Goal: Task Accomplishment & Management: Complete application form

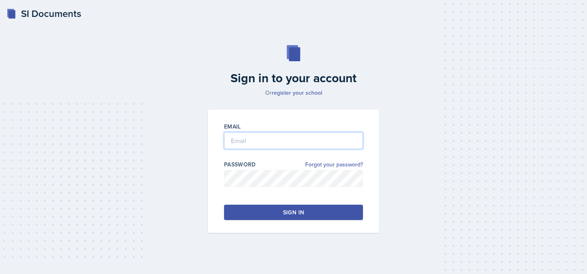
click at [239, 137] on input "email" at bounding box center [293, 140] width 139 height 17
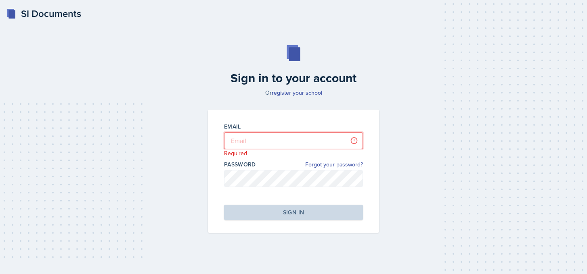
type input "[PERSON_NAME][EMAIL_ADDRESS][PERSON_NAME][DOMAIN_NAME]"
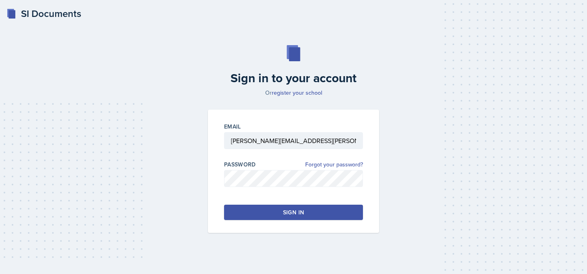
click at [270, 211] on button "Sign in" at bounding box center [293, 212] width 139 height 15
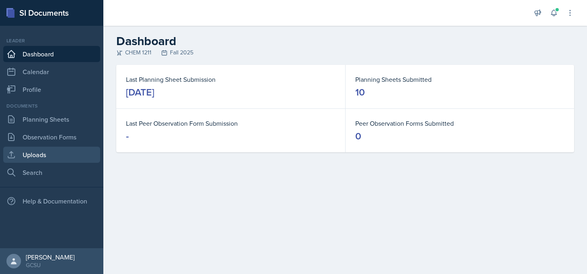
click at [44, 150] on link "Uploads" at bounding box center [51, 155] width 97 height 16
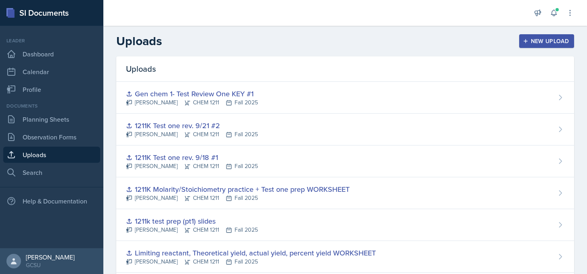
click at [533, 32] on header "Uploads New Upload" at bounding box center [345, 41] width 484 height 31
click at [529, 37] on button "New Upload" at bounding box center [546, 41] width 55 height 14
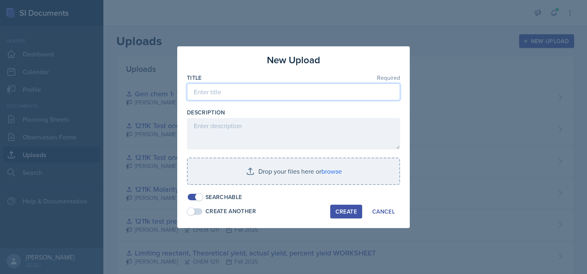
click at [277, 89] on input at bounding box center [293, 92] width 213 height 17
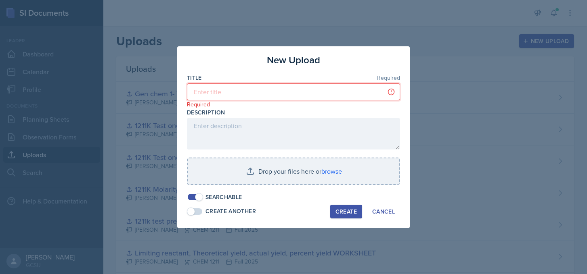
click at [260, 87] on input at bounding box center [293, 92] width 213 height 17
type input "C"
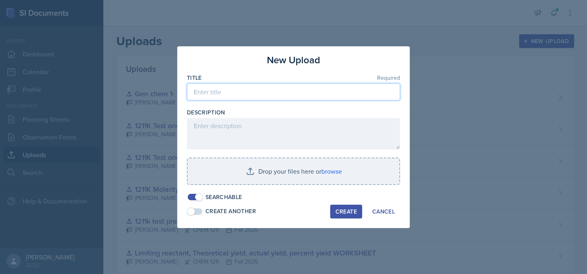
type input "a"
type input "Octet and basic intro into [PERSON_NAME] structure WS"
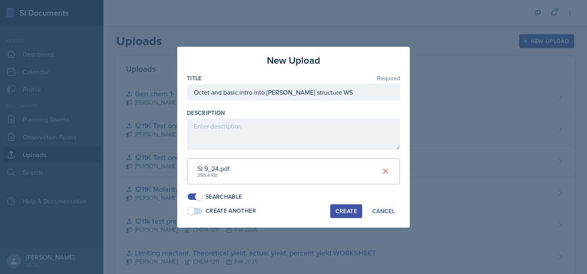
click at [339, 214] on div "Create" at bounding box center [345, 211] width 21 height 6
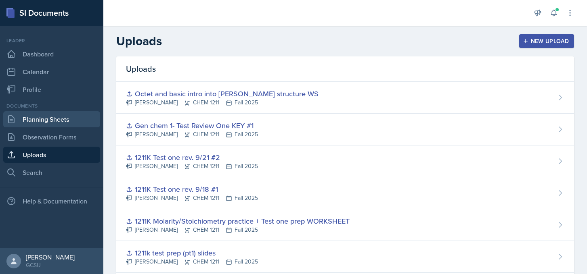
click at [80, 113] on link "Planning Sheets" at bounding box center [51, 119] width 97 height 16
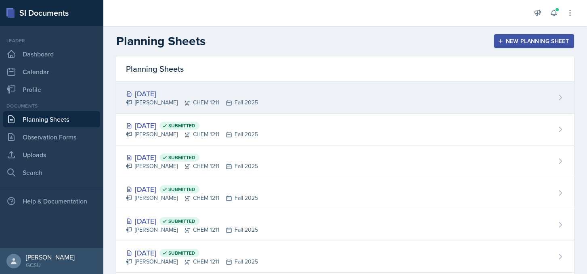
click at [260, 98] on div "Sep 25th, 2025 Lucy Artime CHEM 1211 Fall 2025" at bounding box center [345, 98] width 458 height 32
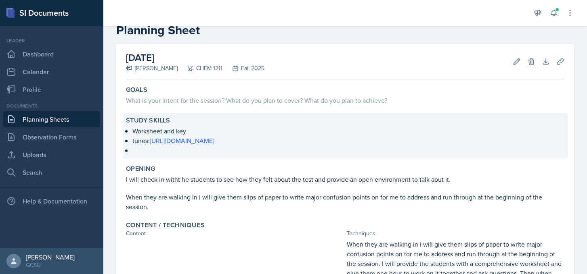
scroll to position [6, 0]
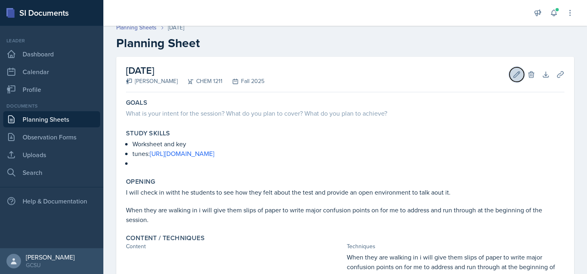
click at [514, 73] on icon at bounding box center [517, 75] width 8 height 8
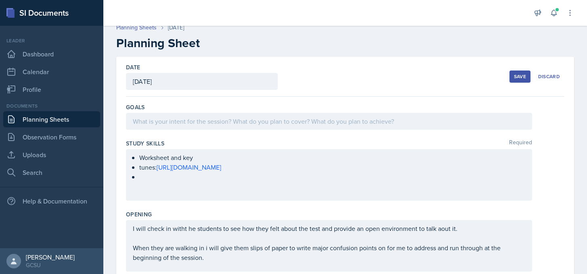
click at [176, 178] on ul "Worksheet and key tunes: https://www.youtube.com/watch?v=WYYReHnt8Es&list=RDWYY…" at bounding box center [332, 167] width 386 height 29
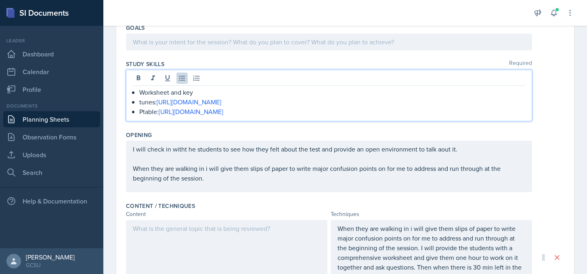
click at [213, 174] on p "When they are walking in i will give them slips of paper to write major confusi…" at bounding box center [329, 173] width 392 height 19
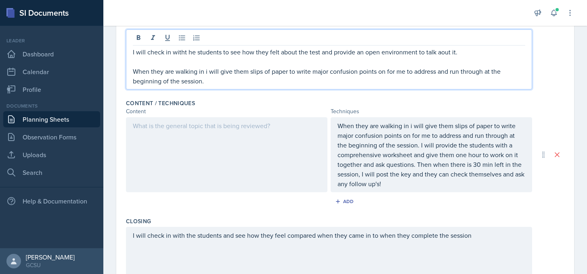
scroll to position [200, 0]
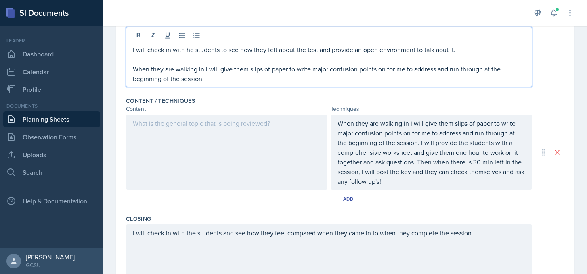
click at [187, 49] on p "I will check in with he students to see how they felt about the test and provid…" at bounding box center [329, 50] width 392 height 10
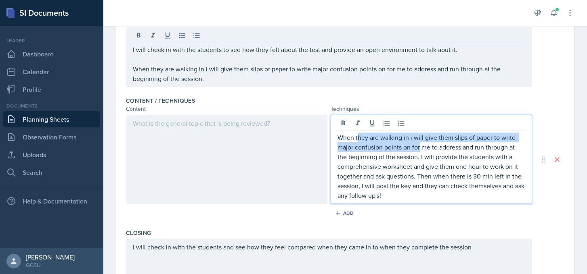
drag, startPoint x: 420, startPoint y: 145, endPoint x: 358, endPoint y: 138, distance: 62.2
click at [358, 138] on p "When they are walking in i will give them slips of paper to write major confusi…" at bounding box center [431, 167] width 188 height 68
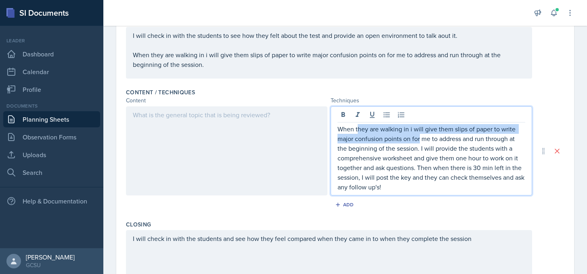
scroll to position [191, 0]
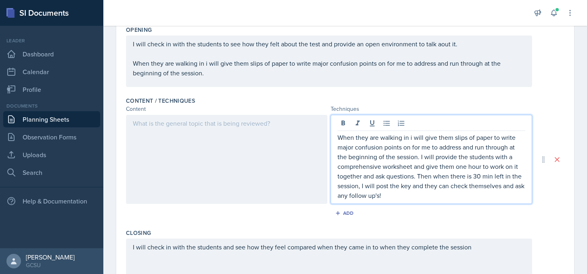
click at [380, 166] on p "When they are walking in i will give them slips of paper to write major confusi…" at bounding box center [431, 167] width 188 height 68
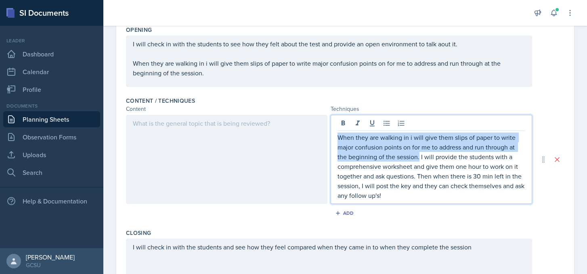
drag, startPoint x: 419, startPoint y: 159, endPoint x: 327, endPoint y: 128, distance: 97.9
click at [327, 128] on div "When they are walking in i will give them slips of paper to write major confusi…" at bounding box center [329, 159] width 406 height 89
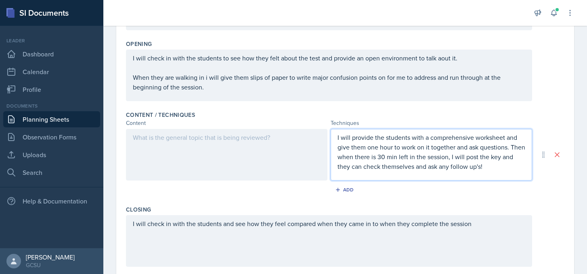
click at [239, 148] on div at bounding box center [226, 155] width 201 height 52
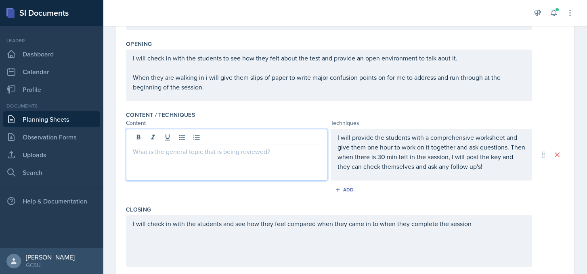
scroll to position [191, 0]
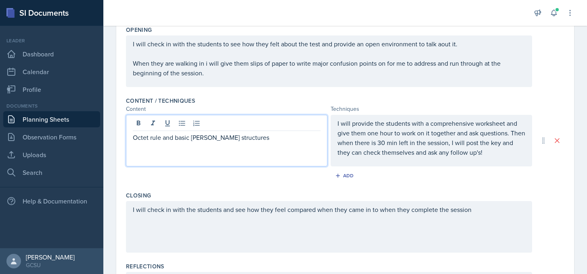
click at [472, 214] on div "I will check in with the students and see how they feel compared when they came…" at bounding box center [329, 227] width 406 height 52
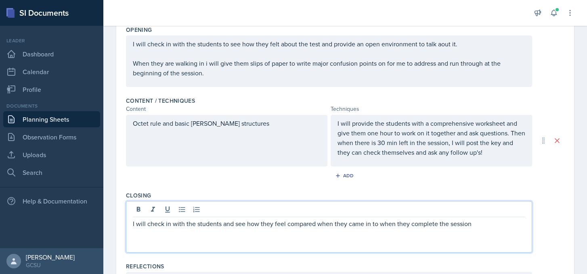
click at [214, 127] on div "Octet rule and basic lewis structures" at bounding box center [226, 141] width 201 height 52
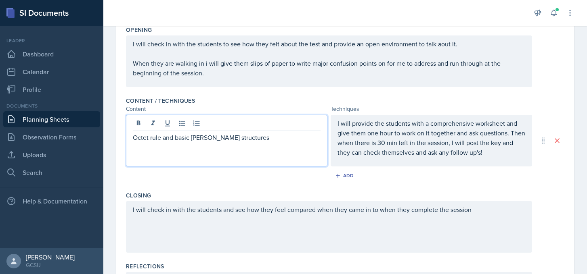
click at [183, 136] on p "Octet rule and basic lewis structures" at bounding box center [227, 138] width 188 height 10
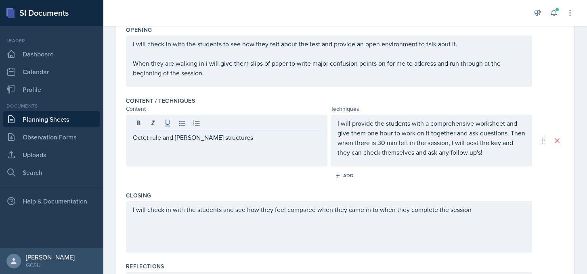
click at [494, 221] on div "I will check in with the students and see how they feel compared when they came…" at bounding box center [329, 227] width 406 height 52
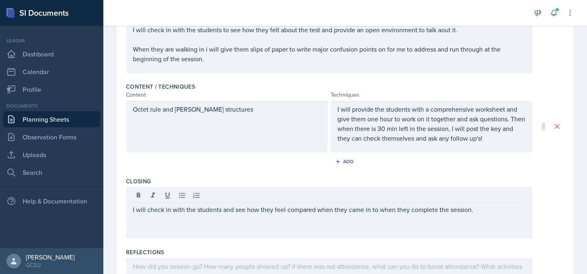
click at [130, 211] on div "I will check in with the students and see how they feel compared when they came…" at bounding box center [329, 213] width 406 height 52
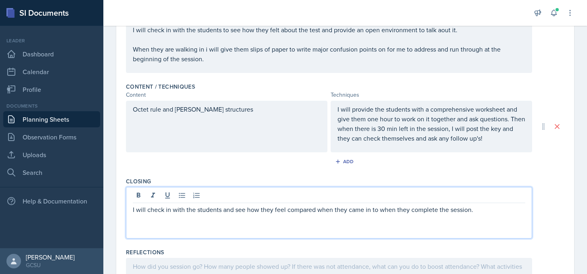
click at [133, 213] on p "I will check in with the students and see how they feel compared when they came…" at bounding box center [329, 210] width 392 height 10
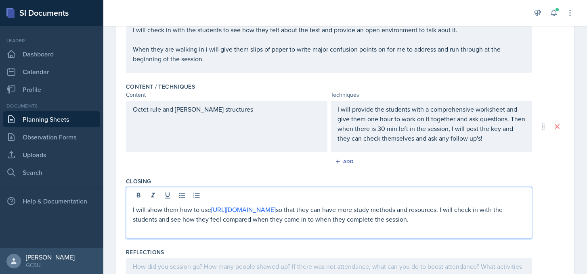
click at [454, 211] on p "I will show them how to use https://chemquiz.net/ so that they can have more st…" at bounding box center [329, 214] width 392 height 19
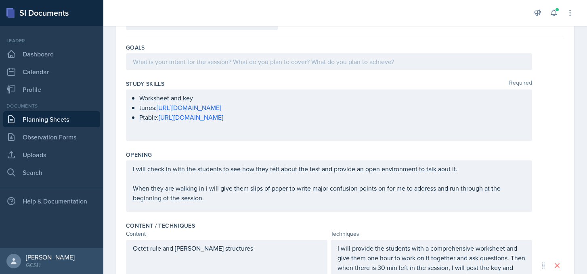
scroll to position [0, 0]
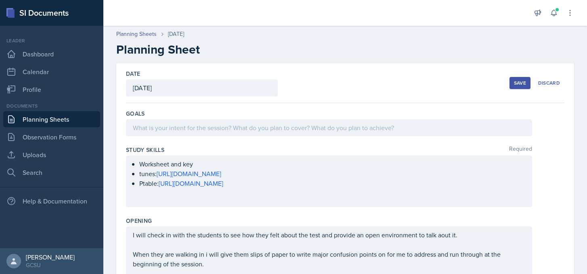
click at [276, 158] on div "Worksheet and key tunes: https://www.youtube.com/watch?v=WYYReHnt8Es&list=RDWYY…" at bounding box center [329, 182] width 406 height 52
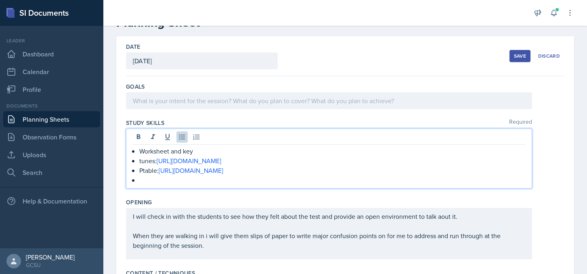
scroll to position [29, 0]
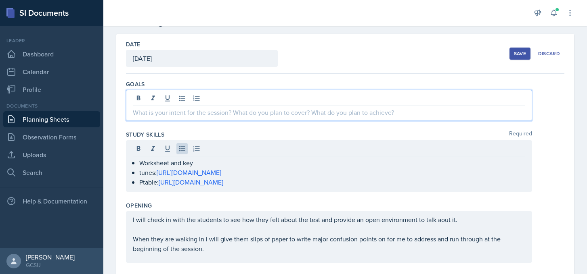
click at [296, 108] on p at bounding box center [329, 113] width 392 height 10
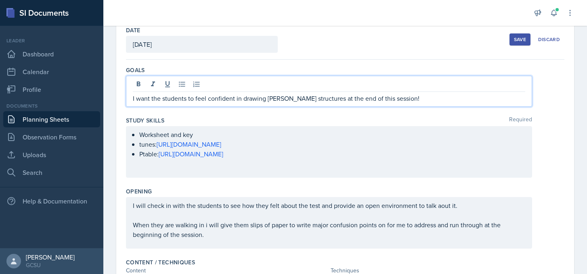
click at [517, 42] on div "Save" at bounding box center [520, 39] width 12 height 6
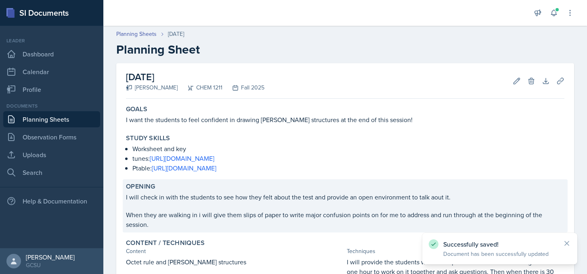
scroll to position [166, 0]
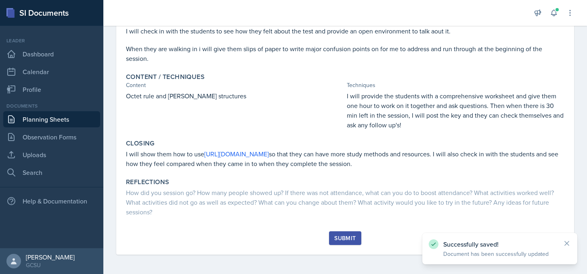
click at [346, 240] on div "Submit" at bounding box center [344, 238] width 21 height 6
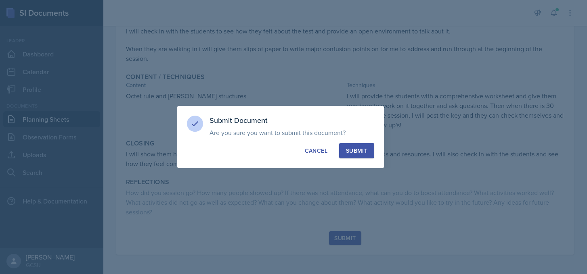
click at [362, 150] on div "Submit" at bounding box center [356, 151] width 21 height 8
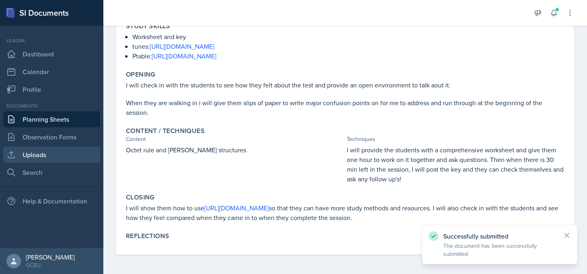
click at [37, 156] on link "Uploads" at bounding box center [51, 155] width 97 height 16
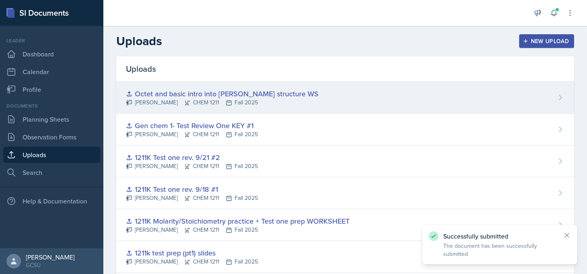
click at [243, 90] on div "Octet and basic intro into [PERSON_NAME] structure WS" at bounding box center [222, 93] width 193 height 11
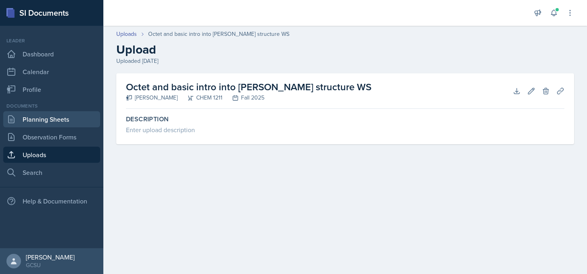
click at [57, 126] on link "Planning Sheets" at bounding box center [51, 119] width 97 height 16
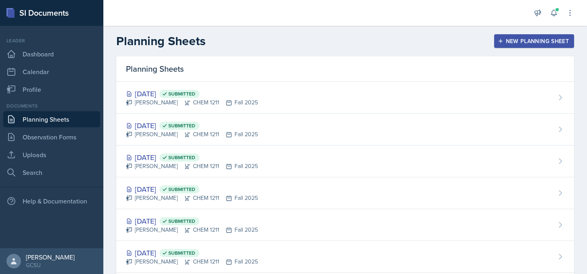
click at [512, 41] on div "New Planning Sheet" at bounding box center [533, 41] width 69 height 6
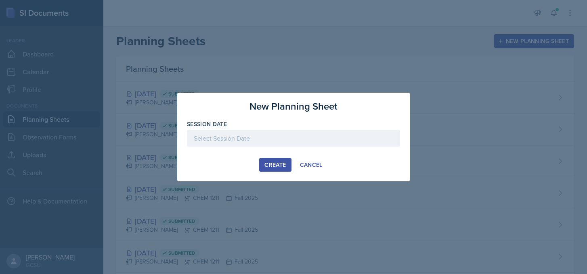
click at [286, 140] on div at bounding box center [293, 138] width 213 height 17
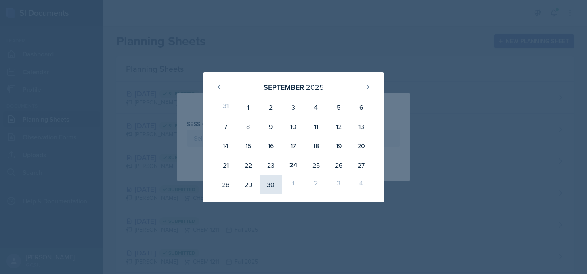
click at [271, 188] on div "30" at bounding box center [271, 184] width 23 height 19
type input "[DATE]"
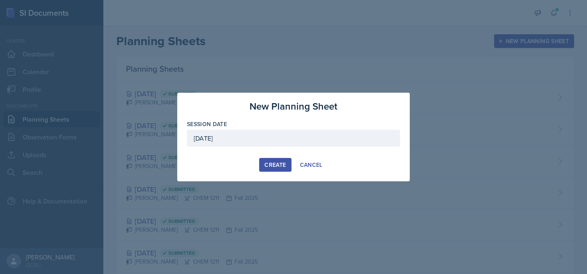
click at [280, 163] on div "Create" at bounding box center [274, 165] width 21 height 6
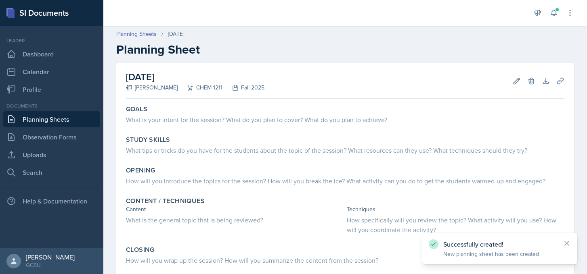
click at [182, 80] on h2 "[DATE]" at bounding box center [195, 77] width 138 height 15
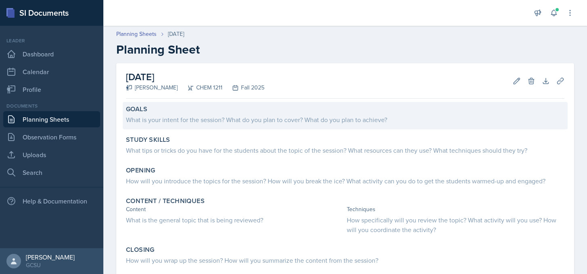
click at [176, 117] on div "What is your intent for the session? What do you plan to cover? What do you pla…" at bounding box center [345, 120] width 438 height 10
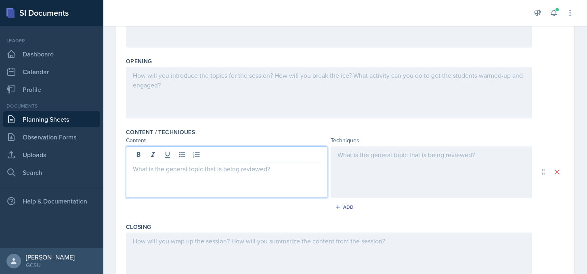
click at [176, 164] on p at bounding box center [227, 169] width 188 height 10
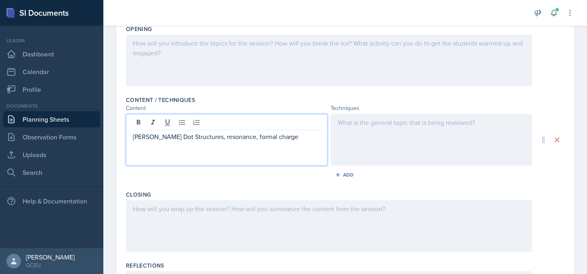
click at [345, 212] on p at bounding box center [329, 209] width 392 height 10
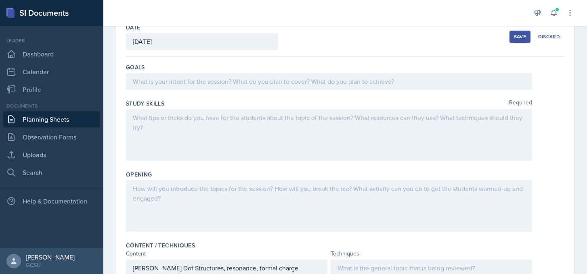
scroll to position [0, 0]
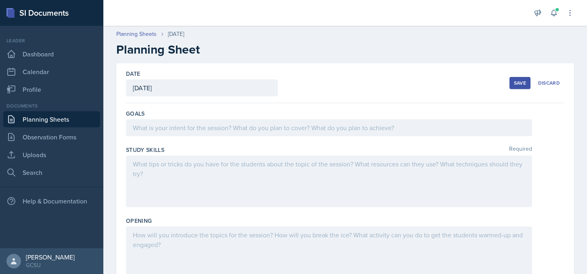
click at [516, 78] on button "Save" at bounding box center [519, 83] width 21 height 12
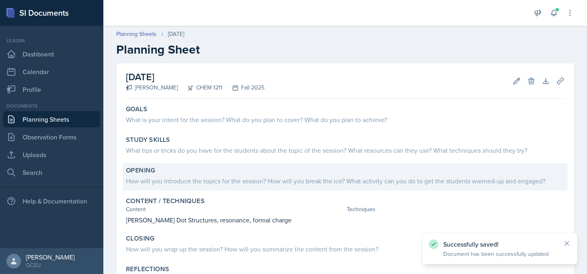
scroll to position [87, 0]
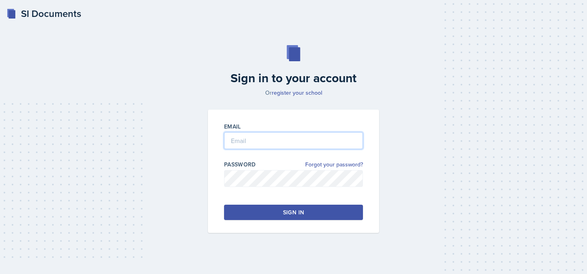
click at [247, 137] on input "email" at bounding box center [293, 140] width 139 height 17
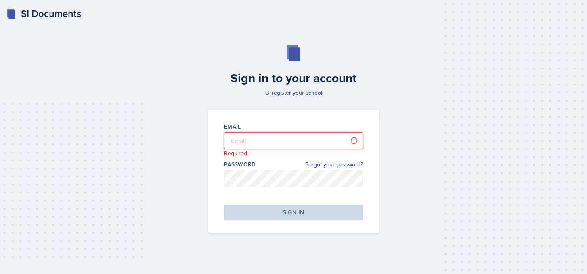
type input "[PERSON_NAME][EMAIL_ADDRESS][PERSON_NAME][DOMAIN_NAME]"
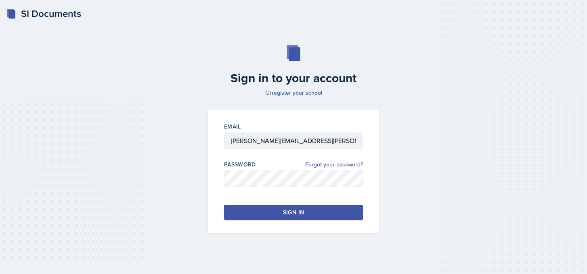
click at [283, 210] on div "Sign in" at bounding box center [293, 213] width 21 height 8
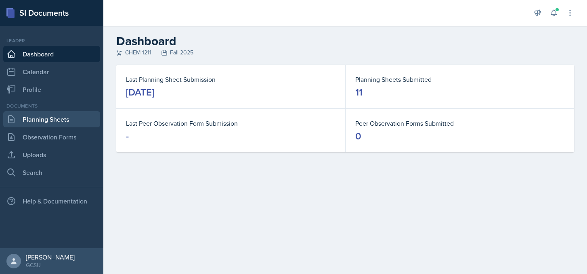
click at [51, 120] on link "Planning Sheets" at bounding box center [51, 119] width 97 height 16
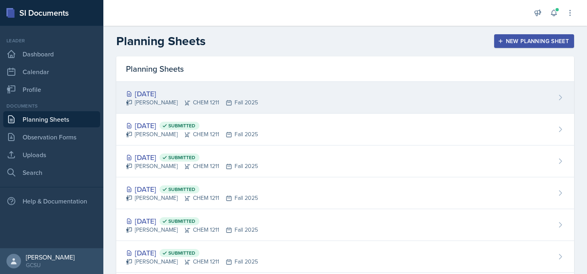
click at [209, 113] on div "[DATE] [PERSON_NAME] CHEM 1211 Fall 2025" at bounding box center [345, 98] width 458 height 32
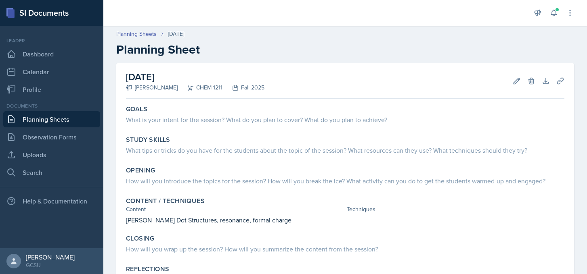
click at [52, 124] on link "Planning Sheets" at bounding box center [51, 119] width 97 height 16
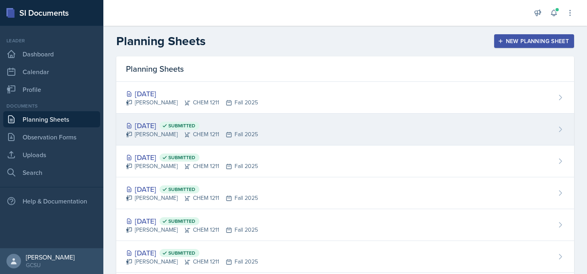
click at [195, 126] on span "Submitted" at bounding box center [181, 126] width 27 height 6
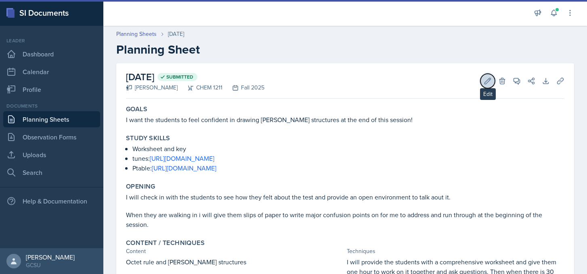
click at [487, 80] on icon at bounding box center [488, 81] width 6 height 6
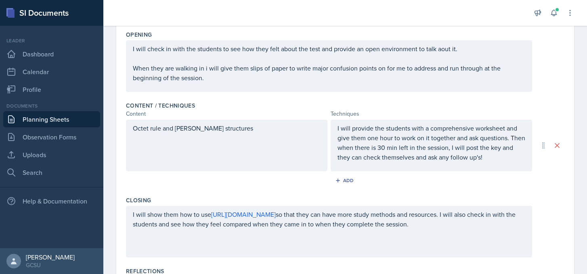
click at [249, 130] on p "Octet rule and [PERSON_NAME] structures" at bounding box center [227, 129] width 188 height 10
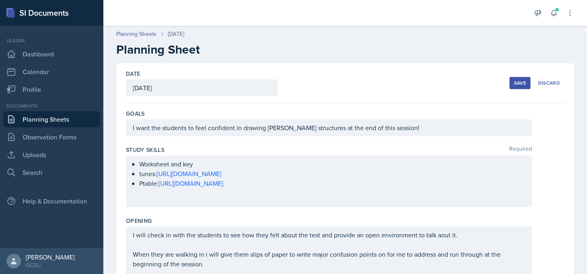
click at [381, 130] on div "I want the students to feel confident in drawing [PERSON_NAME] structures at th…" at bounding box center [329, 127] width 406 height 17
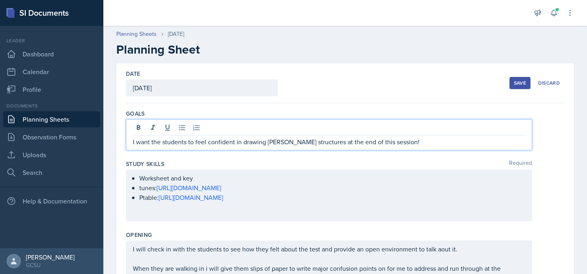
click at [289, 142] on p "I want the students to feel confident in drawing [PERSON_NAME] structures at th…" at bounding box center [329, 142] width 392 height 10
click at [312, 142] on p "I want the students to feel confident in drawing [PERSON_NAME] structures at th…" at bounding box center [329, 142] width 392 height 10
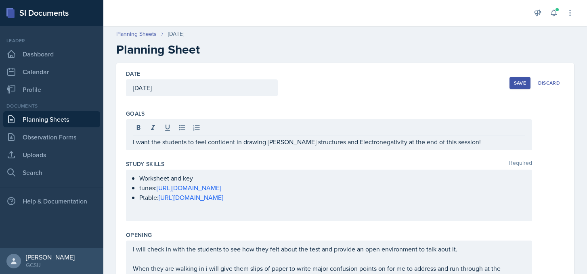
click at [525, 80] on div "Save" at bounding box center [520, 83] width 12 height 6
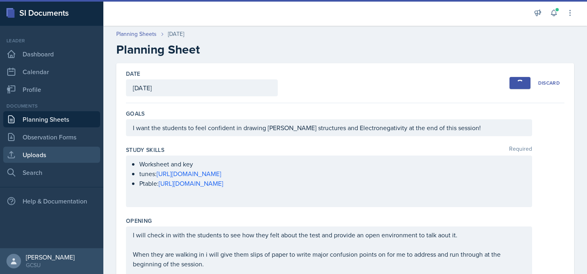
click at [75, 154] on link "Uploads" at bounding box center [51, 155] width 97 height 16
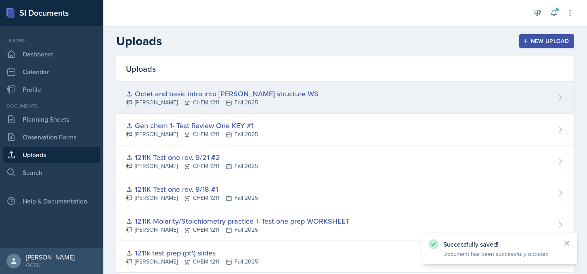
click at [280, 99] on div "Octet and basic intro into [PERSON_NAME] structure WS [PERSON_NAME] CHEM 1211 F…" at bounding box center [345, 98] width 458 height 32
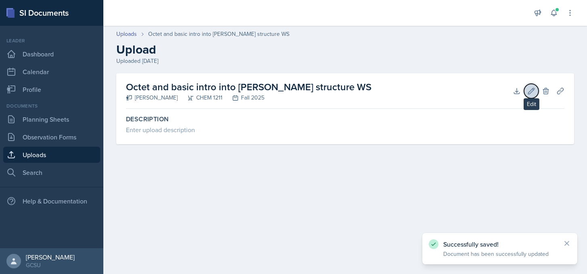
click at [527, 92] on icon at bounding box center [531, 91] width 8 height 8
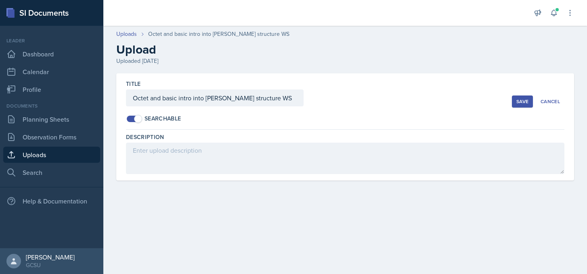
click at [71, 155] on link "Uploads" at bounding box center [51, 155] width 97 height 16
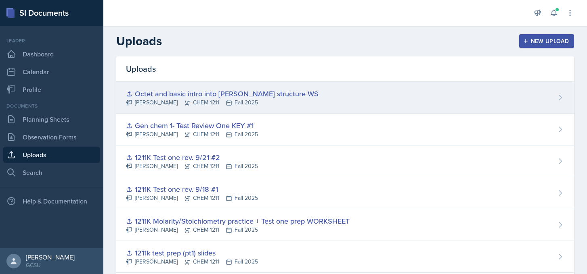
click at [340, 104] on div "Octet and basic intro into [PERSON_NAME] structure WS [PERSON_NAME] CHEM 1211 F…" at bounding box center [345, 98] width 458 height 32
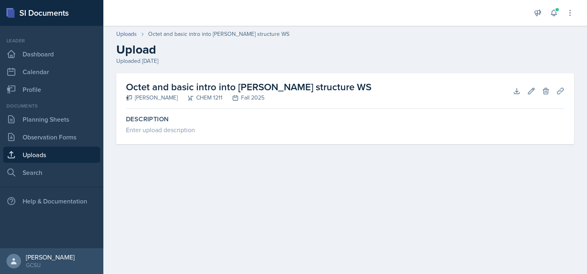
click at [333, 84] on div "Octet and basic intro into [PERSON_NAME] structure WS [PERSON_NAME] CHEM 1211 F…" at bounding box center [345, 91] width 438 height 36
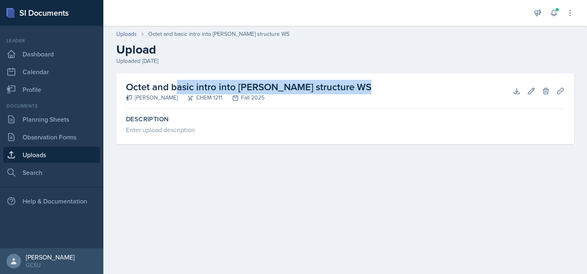
click at [333, 84] on div "Octet and basic intro into [PERSON_NAME] structure WS [PERSON_NAME] CHEM 1211 F…" at bounding box center [345, 91] width 438 height 36
copy div "Octet and basic intro into [PERSON_NAME] structure WS"
click at [545, 90] on icon at bounding box center [546, 91] width 8 height 8
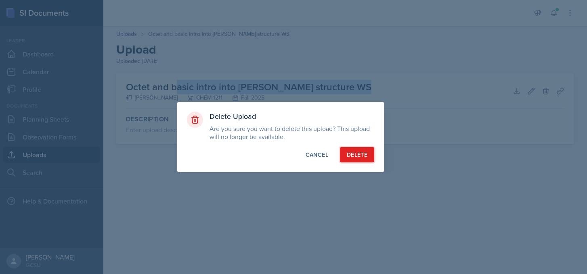
click at [352, 155] on div "Delete" at bounding box center [357, 155] width 21 height 8
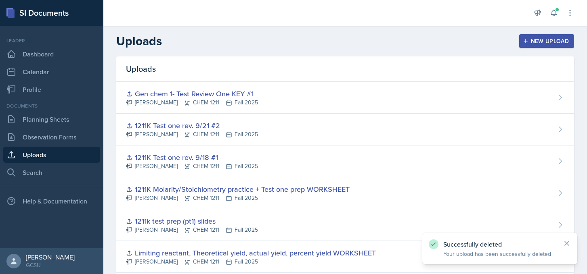
click at [547, 38] on div "New Upload" at bounding box center [546, 41] width 45 height 6
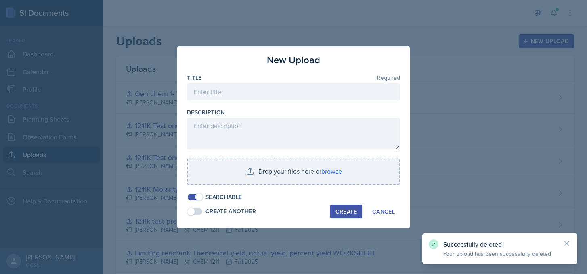
click at [339, 83] on div "Title Required" at bounding box center [293, 91] width 213 height 35
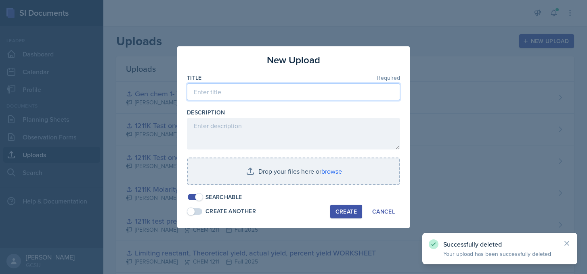
click at [339, 92] on input at bounding box center [293, 92] width 213 height 17
paste input "Octet and basic intro into [PERSON_NAME] structure WS"
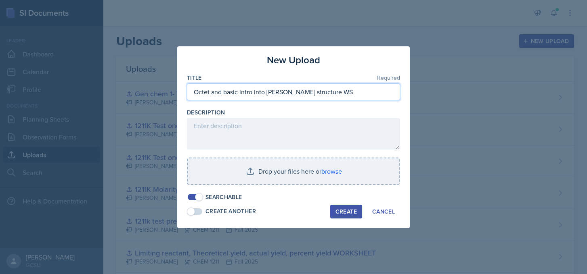
click at [230, 91] on input "Octet and basic intro into [PERSON_NAME] structure WS" at bounding box center [293, 92] width 213 height 17
click at [229, 91] on input "Octet and basic intro into [PERSON_NAME] structure WS" at bounding box center [293, 92] width 213 height 17
drag, startPoint x: 222, startPoint y: 91, endPoint x: 168, endPoint y: 91, distance: 54.1
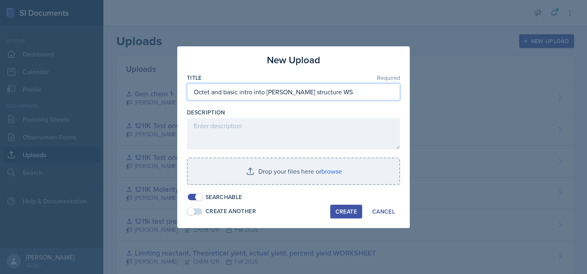
click at [168, 91] on div "New Upload Title Required Octet and basic intro into [PERSON_NAME] structure WS…" at bounding box center [293, 137] width 587 height 274
click at [226, 92] on input "basic intro into [PERSON_NAME] structure WS" at bounding box center [293, 92] width 213 height 17
click at [268, 91] on input "basic intro [PERSON_NAME] structure WS" at bounding box center [293, 92] width 213 height 17
type input "basic intro [PERSON_NAME] structure and electronegativity WS"
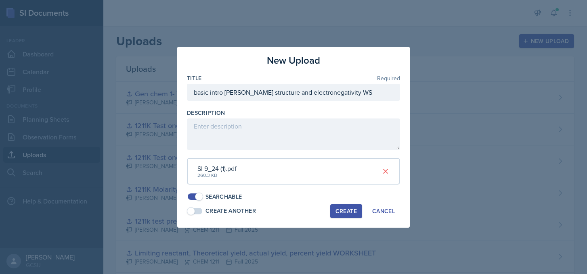
click at [339, 214] on div "Create" at bounding box center [345, 211] width 21 height 6
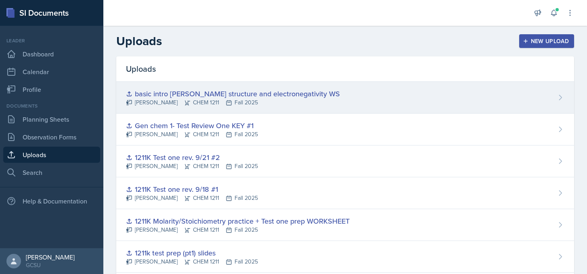
click at [300, 92] on div "basic intro [PERSON_NAME] structure and electronegativity WS [PERSON_NAME] CHEM…" at bounding box center [345, 98] width 458 height 32
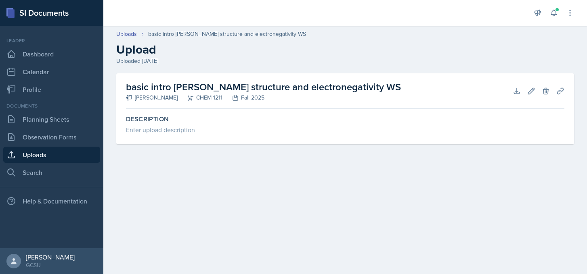
drag, startPoint x: 354, startPoint y: 84, endPoint x: 123, endPoint y: 82, distance: 230.9
click at [123, 82] on div "basic intro [PERSON_NAME] structure and electronegativity WS [PERSON_NAME] CHEM…" at bounding box center [345, 108] width 458 height 71
copy h2 "basic intro [PERSON_NAME] structure and electronegativity WS"
click at [43, 154] on link "Uploads" at bounding box center [51, 155] width 97 height 16
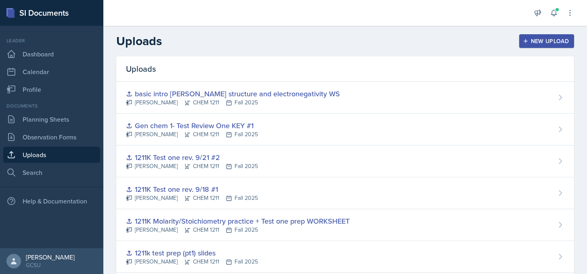
click at [536, 38] on div "New Upload" at bounding box center [546, 41] width 45 height 6
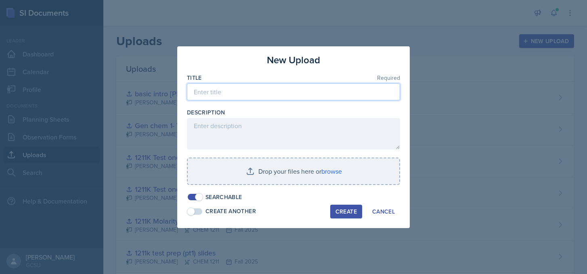
click at [264, 92] on input at bounding box center [293, 92] width 213 height 17
paste input "basic intro [PERSON_NAME] structure and electronegativity WS"
type input "basic intro [PERSON_NAME] structure and electronegativity WS KEY"
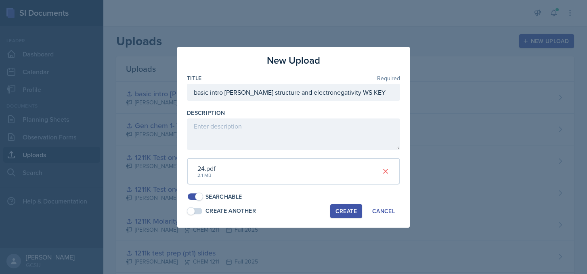
click at [342, 213] on div "Create" at bounding box center [345, 211] width 21 height 6
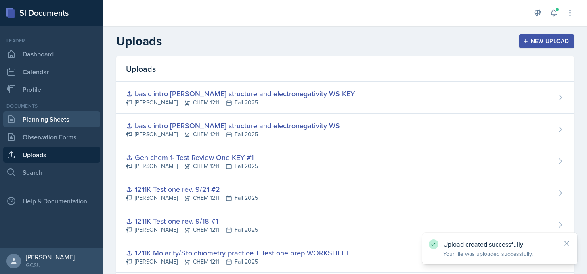
click at [38, 120] on link "Planning Sheets" at bounding box center [51, 119] width 97 height 16
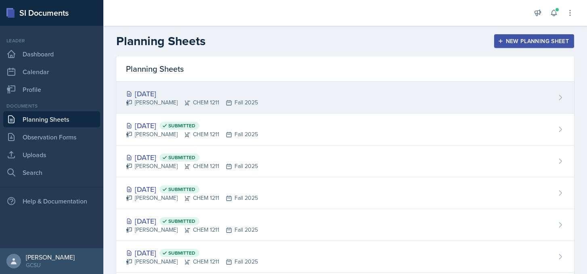
click at [186, 91] on div "[DATE]" at bounding box center [192, 93] width 132 height 11
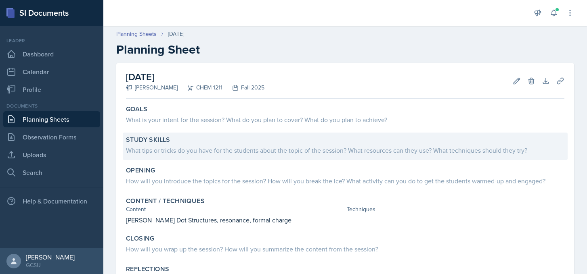
click at [202, 150] on div "What tips or tricks do you have for the students about the topic of the session…" at bounding box center [345, 151] width 438 height 10
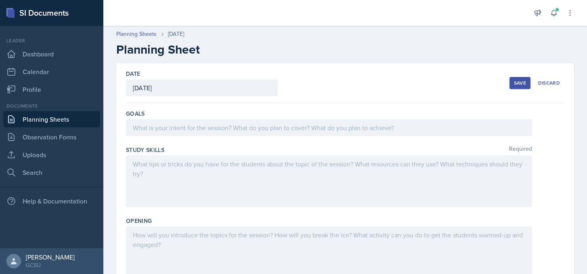
click at [188, 170] on div at bounding box center [329, 182] width 406 height 52
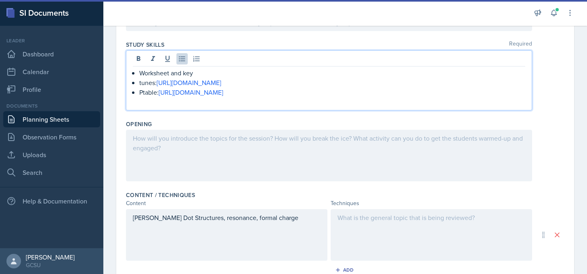
click at [183, 136] on div at bounding box center [329, 156] width 406 height 52
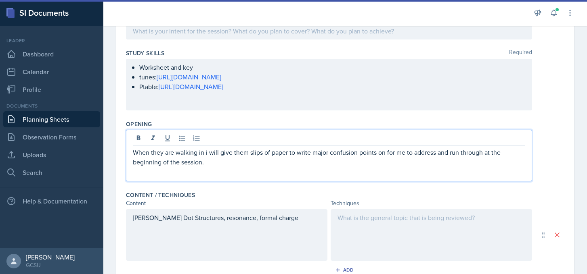
click at [277, 171] on div "When they are walking in i will give them slips of paper to write major confusi…" at bounding box center [329, 156] width 406 height 52
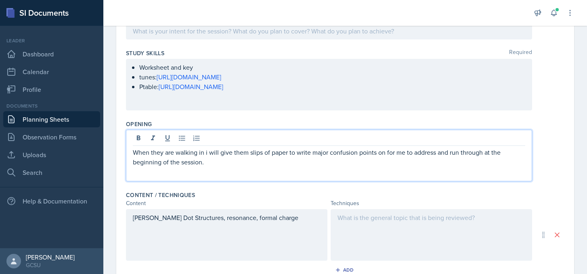
click at [218, 153] on p "When they are walking in i will give them slips of paper to write major confusi…" at bounding box center [329, 157] width 392 height 19
click at [206, 153] on p "When they are walking in i will give them slips of paper to write major confusi…" at bounding box center [329, 157] width 392 height 19
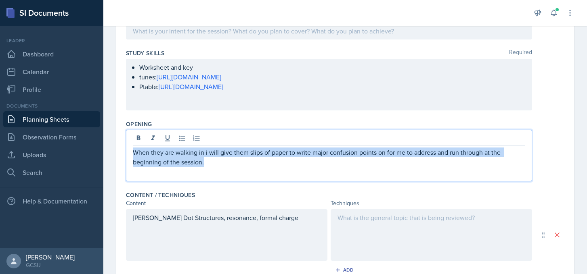
click at [206, 153] on p "When they are walking in i will give them slips of paper to write major confusi…" at bounding box center [329, 157] width 392 height 19
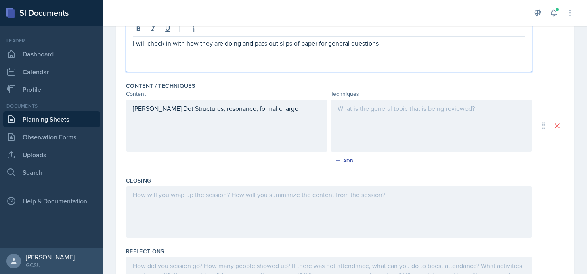
click at [402, 127] on div at bounding box center [431, 126] width 201 height 52
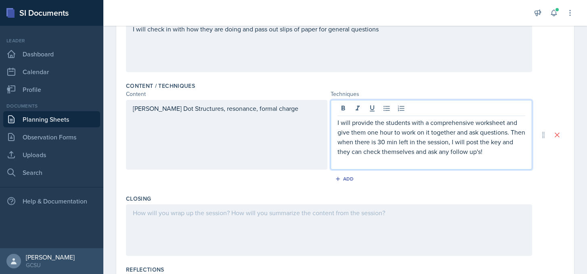
click at [502, 147] on p "I will provide the students with a comprehensive worksheet and give them one ho…" at bounding box center [431, 137] width 188 height 39
click at [396, 142] on p "I will provide the students with a comprehensive worksheet and give them one ho…" at bounding box center [431, 137] width 188 height 39
click at [459, 144] on p "I will provide the students with a comprehensive worksheet and give them one ho…" at bounding box center [431, 137] width 188 height 39
click at [385, 132] on p "I will provide the students with a comprehensive worksheet and give them one ho…" at bounding box center [431, 137] width 188 height 39
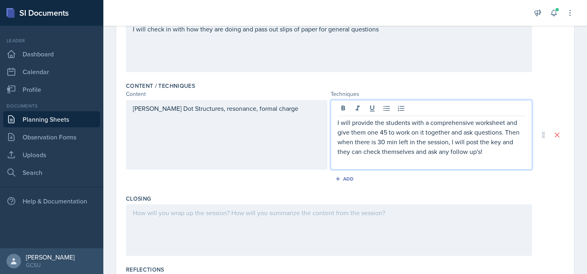
click at [382, 143] on p "I will provide the students with a comprehensive worksheet and give them one 45…" at bounding box center [431, 137] width 188 height 39
click at [508, 152] on p "I will provide the students with a comprehensive worksheet and give them one 45…" at bounding box center [431, 137] width 188 height 39
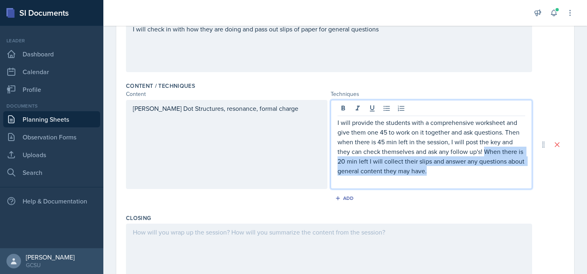
drag, startPoint x: 484, startPoint y: 150, endPoint x: 484, endPoint y: 175, distance: 24.6
click at [484, 175] on p "I will provide the students with a comprehensive worksheet and give them one 45…" at bounding box center [431, 147] width 188 height 58
copy p "When there is 20 min left I will collect their slips and answer any questions a…"
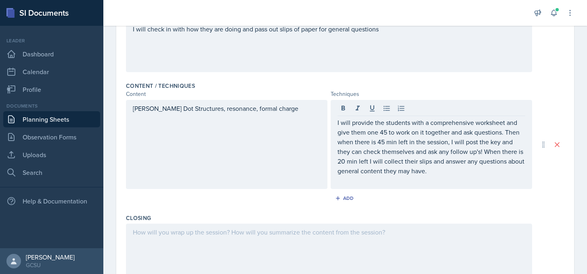
click at [388, 250] on div at bounding box center [329, 250] width 406 height 52
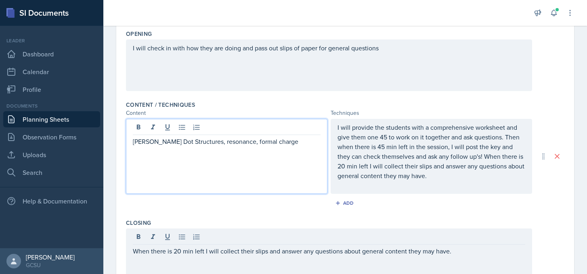
click at [241, 137] on p "[PERSON_NAME] Dot Structures, resonance, formal charge" at bounding box center [227, 142] width 188 height 10
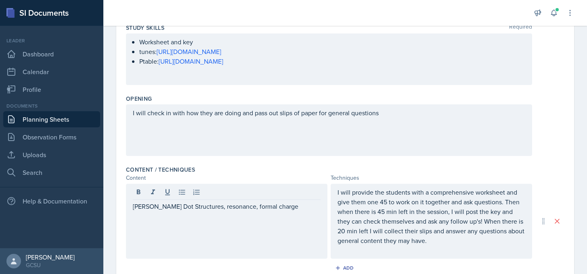
click at [281, 123] on div "I will check in with how they are doing and pass out slips of paper for general…" at bounding box center [329, 131] width 406 height 52
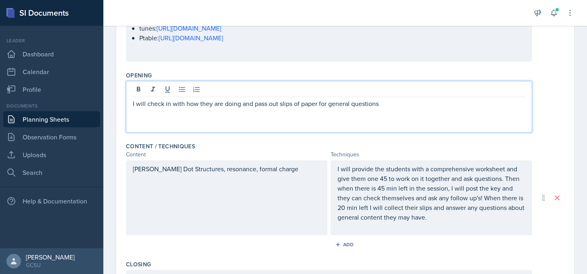
click at [457, 211] on p "I will provide the students with a comprehensive worksheet and give them one 45…" at bounding box center [431, 193] width 188 height 58
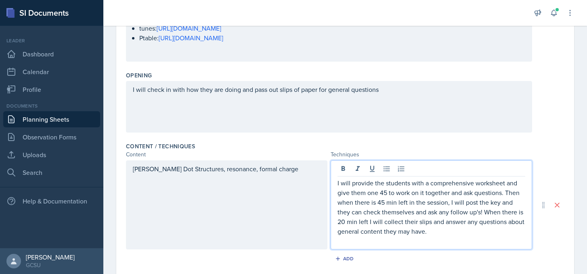
scroll to position [160, 0]
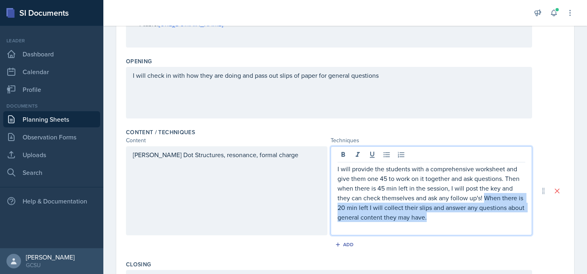
drag, startPoint x: 486, startPoint y: 196, endPoint x: 489, endPoint y: 222, distance: 26.1
click at [489, 222] on div "I will provide the students with a comprehensive worksheet and give them one 45…" at bounding box center [431, 198] width 188 height 68
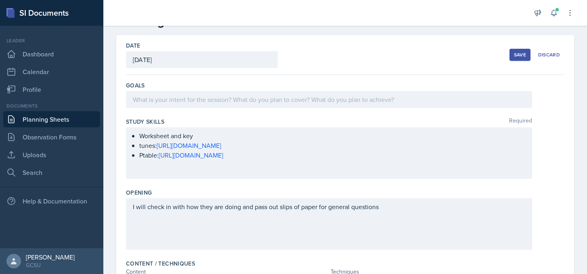
scroll to position [27, 0]
click at [342, 101] on p at bounding box center [329, 101] width 392 height 10
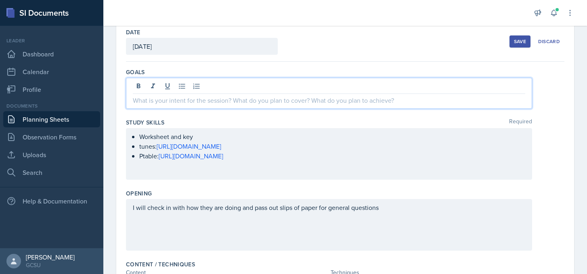
click at [523, 40] on div "Save" at bounding box center [520, 41] width 12 height 6
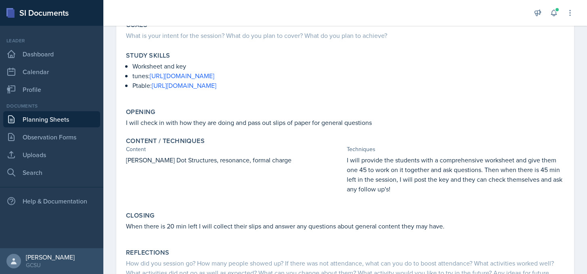
scroll to position [155, 0]
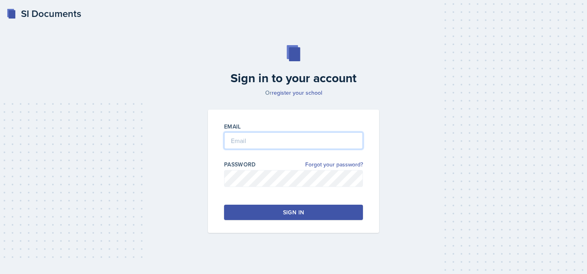
click at [289, 136] on input "email" at bounding box center [293, 140] width 139 height 17
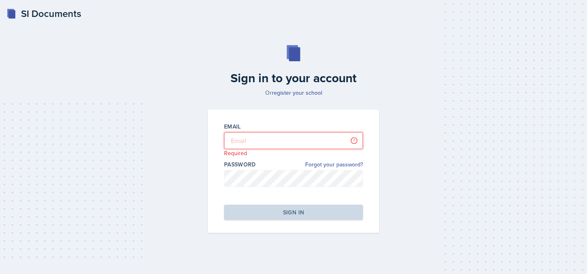
type input "[PERSON_NAME][EMAIL_ADDRESS][PERSON_NAME][DOMAIN_NAME]"
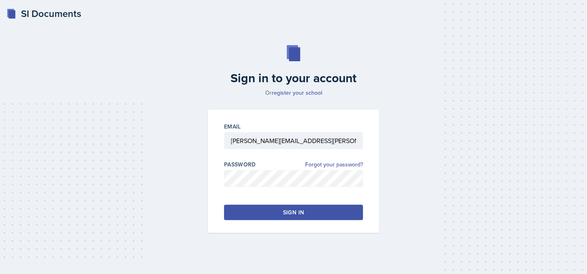
click at [300, 218] on button "Sign in" at bounding box center [293, 212] width 139 height 15
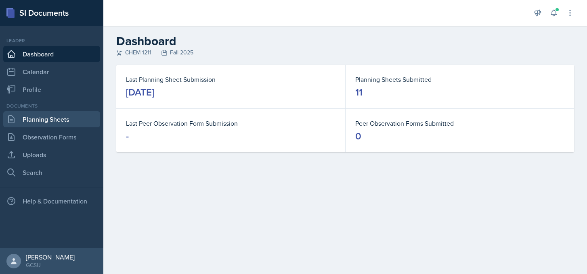
click at [30, 119] on link "Planning Sheets" at bounding box center [51, 119] width 97 height 16
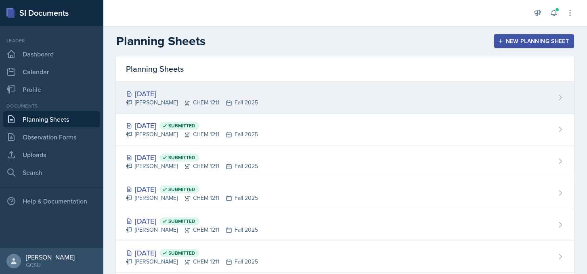
click at [226, 104] on icon at bounding box center [229, 103] width 6 height 6
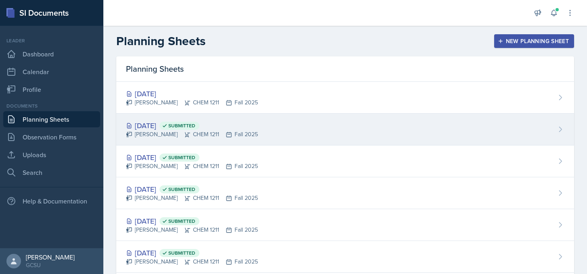
click at [175, 140] on div "[DATE] Submitted [PERSON_NAME] CHEM 1211 Fall 2025" at bounding box center [345, 130] width 458 height 32
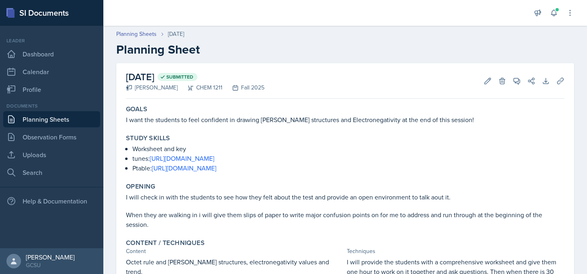
drag, startPoint x: 133, startPoint y: 147, endPoint x: 294, endPoint y: 169, distance: 162.1
click at [294, 169] on ul "Worksheet and key tunes: https://www.youtube.com/watch?v=WYYReHnt8Es&list=RDWYY…" at bounding box center [348, 158] width 432 height 29
copy ul "Worksheet and key tunes: https://www.youtube.com/watch?v=WYYReHnt8Es&list=RDWYY…"
click at [145, 118] on p "I want the students to feel confident in drawing [PERSON_NAME] structures and E…" at bounding box center [345, 120] width 438 height 10
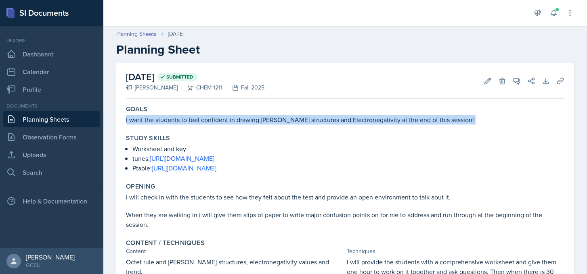
click at [145, 118] on p "I want the students to feel confident in drawing [PERSON_NAME] structures and E…" at bounding box center [345, 120] width 438 height 10
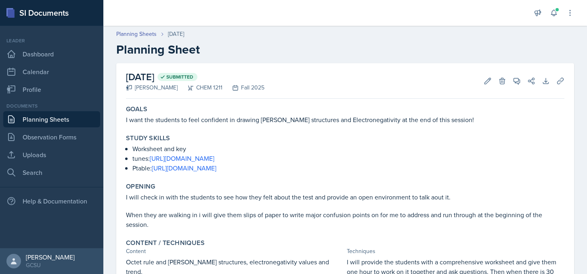
click at [159, 207] on p at bounding box center [345, 206] width 438 height 8
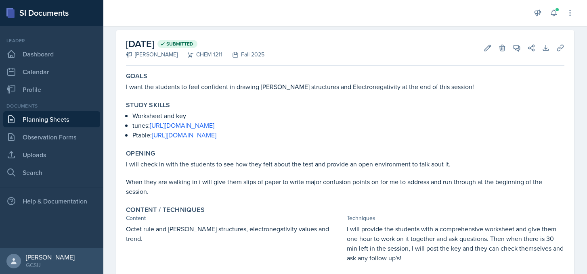
scroll to position [51, 0]
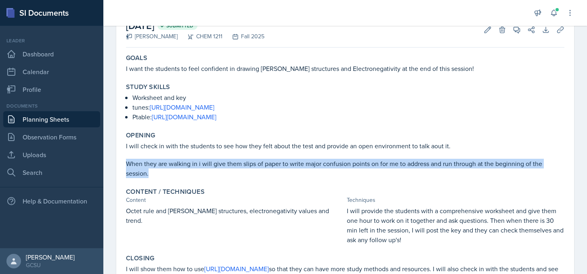
drag, startPoint x: 154, startPoint y: 173, endPoint x: 121, endPoint y: 162, distance: 35.0
click at [121, 162] on div "September 25th, 2025 Submitted Lucy Artime CHEM 1211 Fall 2025 Edit Delete View…" at bounding box center [345, 164] width 458 height 304
copy p "When they are walking in i will give them slips of paper to write major confusi…"
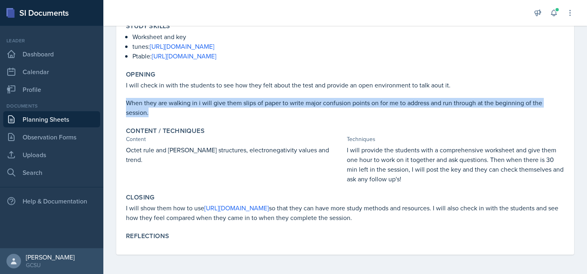
drag, startPoint x: 416, startPoint y: 177, endPoint x: 318, endPoint y: 156, distance: 99.8
click at [318, 156] on div "Octet rule and lewis structures, electronegativity values and trend. I will pro…" at bounding box center [345, 164] width 438 height 39
copy div "I will provide the students with a comprehensive worksheet and give them one ho…"
